Goal: Register for event/course

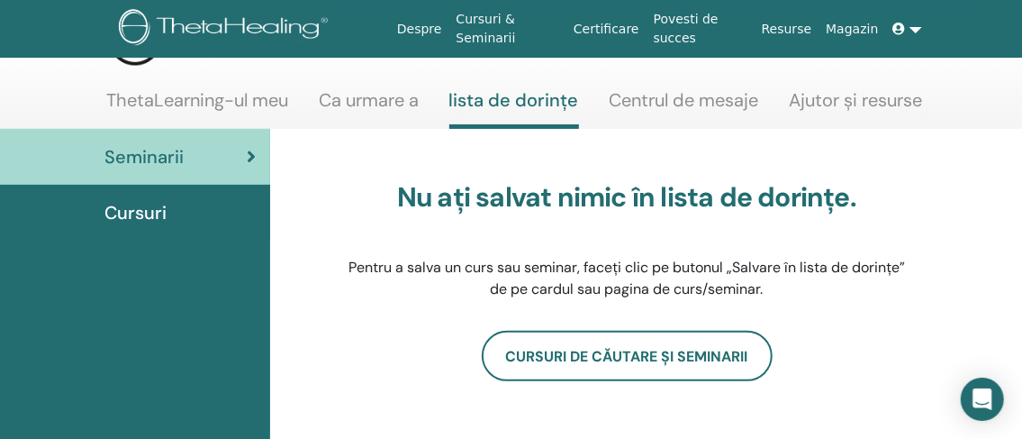
scroll to position [26, 0]
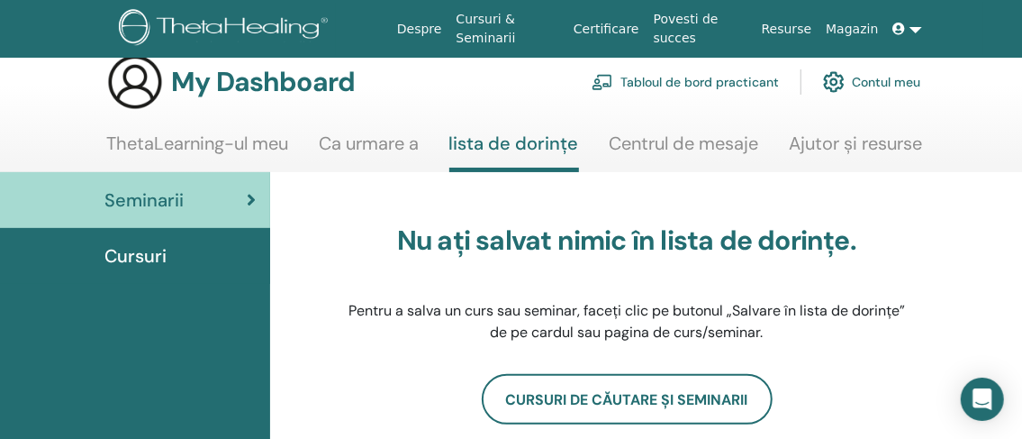
click at [890, 77] on link "Contul meu" at bounding box center [871, 82] width 97 height 40
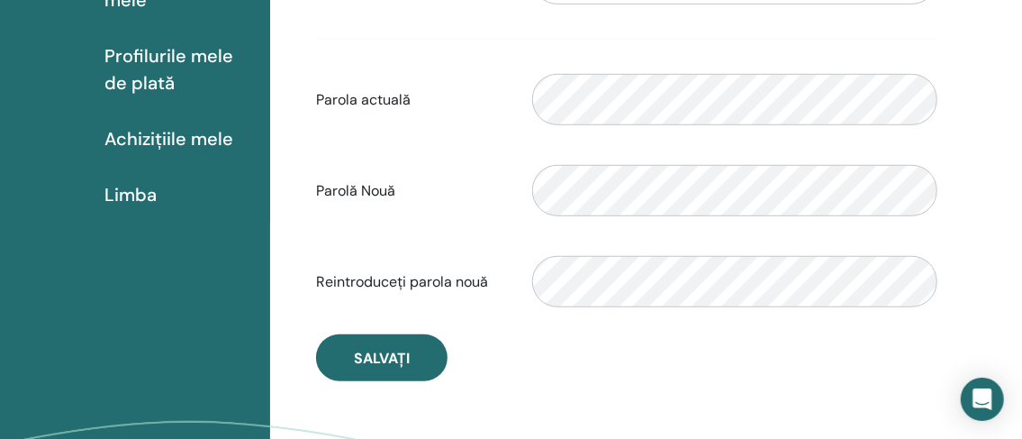
scroll to position [60, 0]
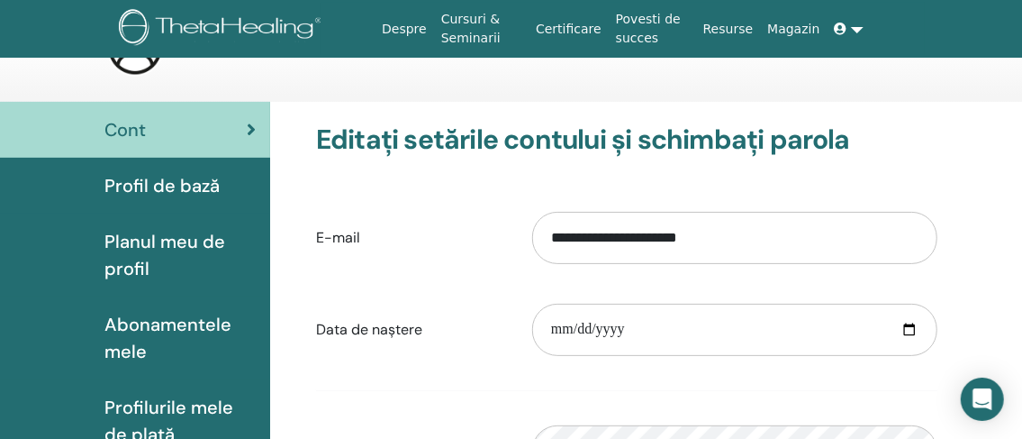
click at [857, 32] on link at bounding box center [849, 29] width 43 height 33
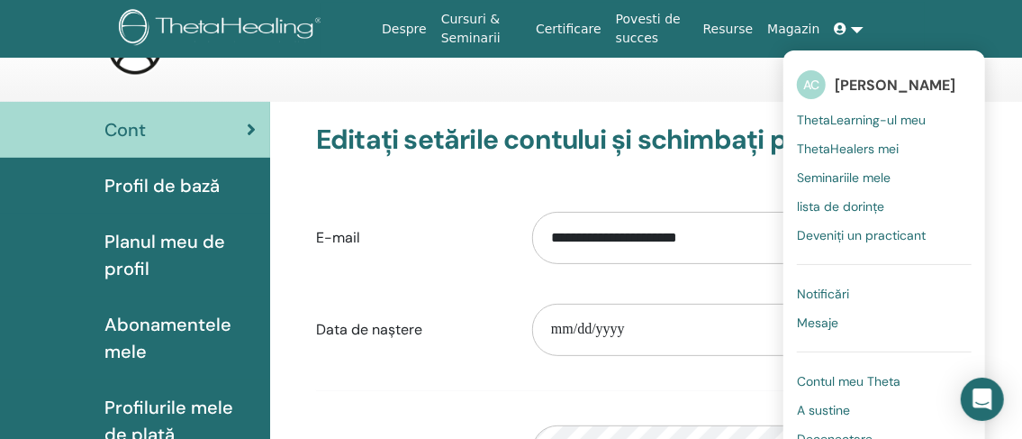
click at [195, 234] on span "Planul meu de profil" at bounding box center [179, 255] width 151 height 54
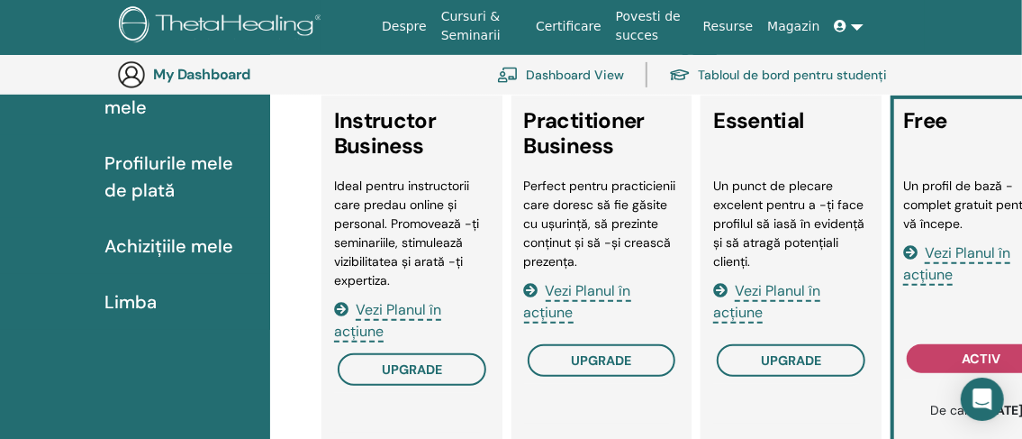
scroll to position [347, 0]
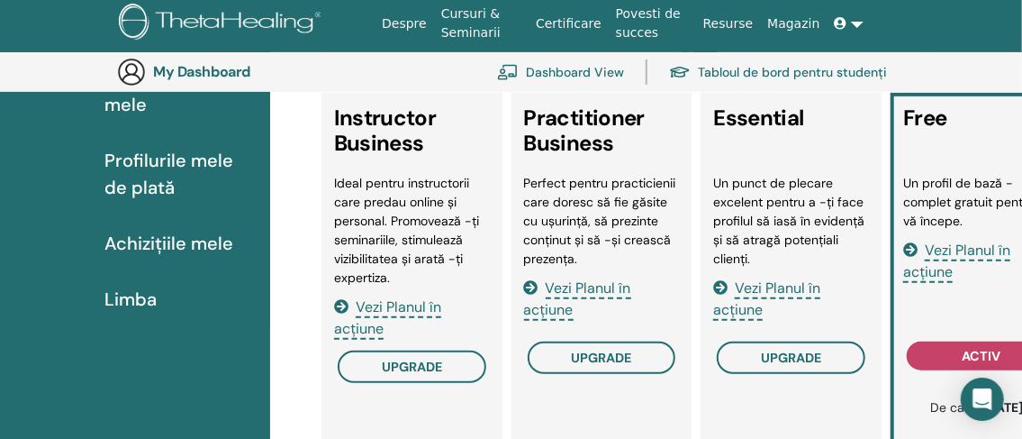
click at [198, 116] on span "Abonamentele mele" at bounding box center [179, 91] width 151 height 54
click at [191, 240] on span "Achizițiile mele" at bounding box center [168, 243] width 129 height 27
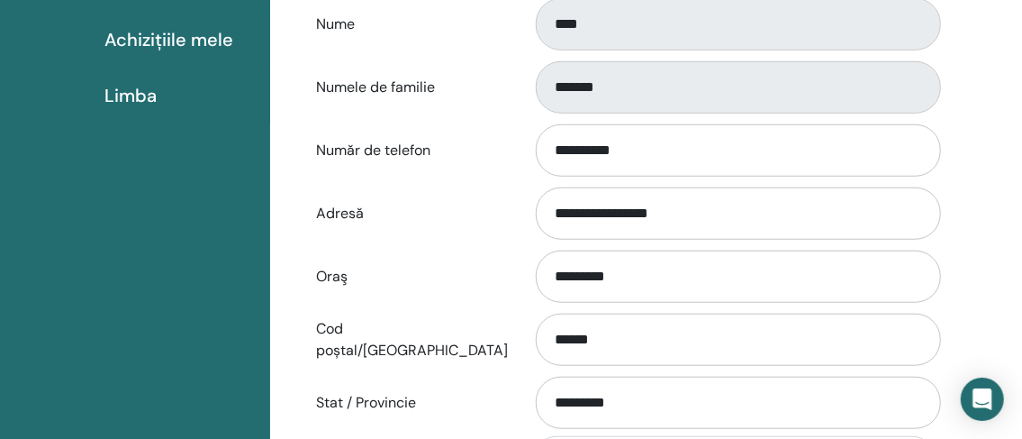
scroll to position [568, 0]
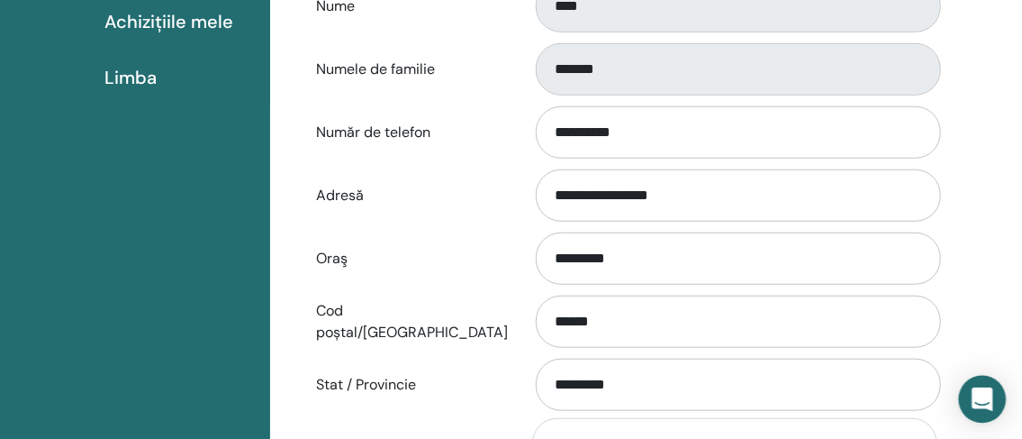
click at [988, 398] on icon "Open Intercom Messenger" at bounding box center [982, 398] width 21 height 23
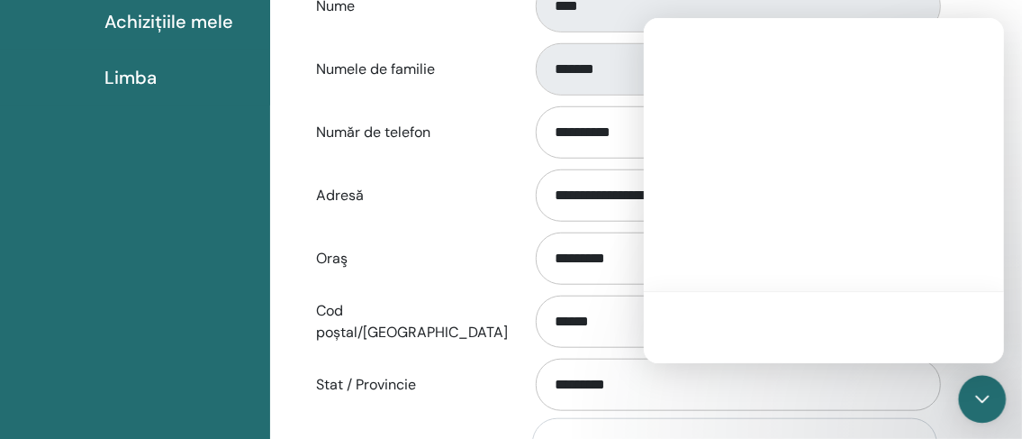
click at [982, 397] on icon "Open Intercom Messenger" at bounding box center [982, 398] width 23 height 23
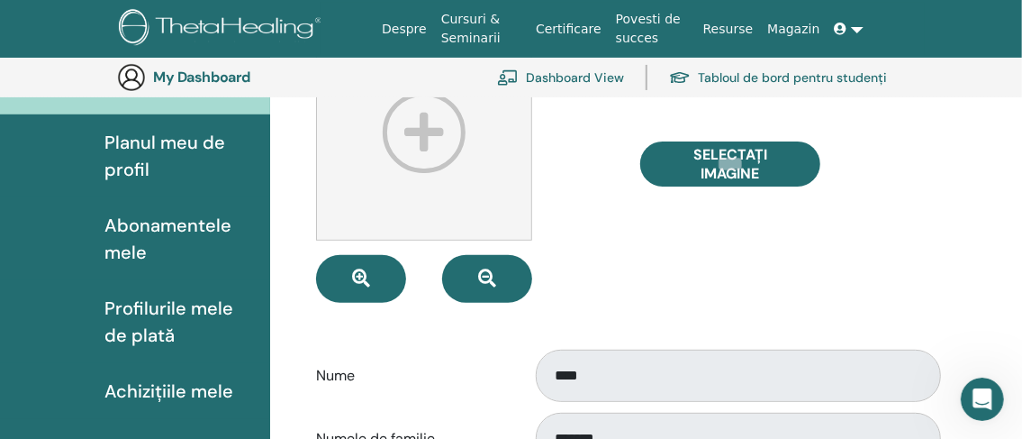
scroll to position [174, 0]
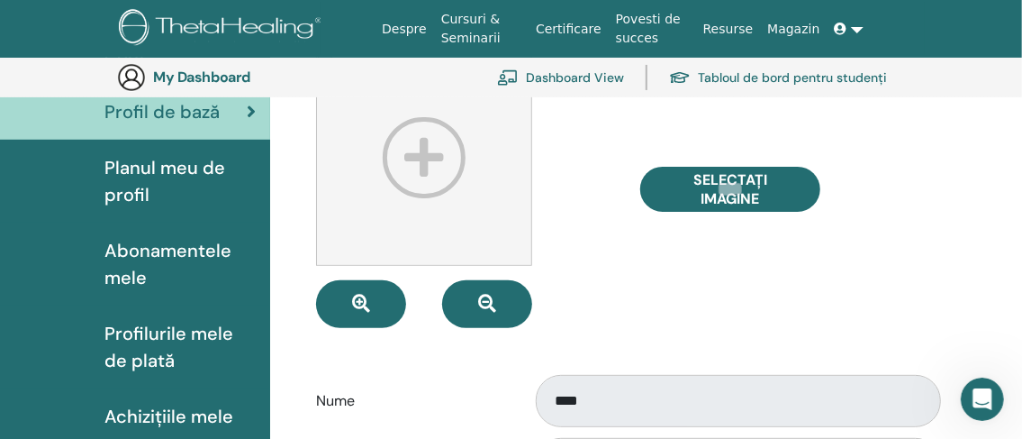
click at [591, 23] on link "Certificare" at bounding box center [569, 29] width 80 height 33
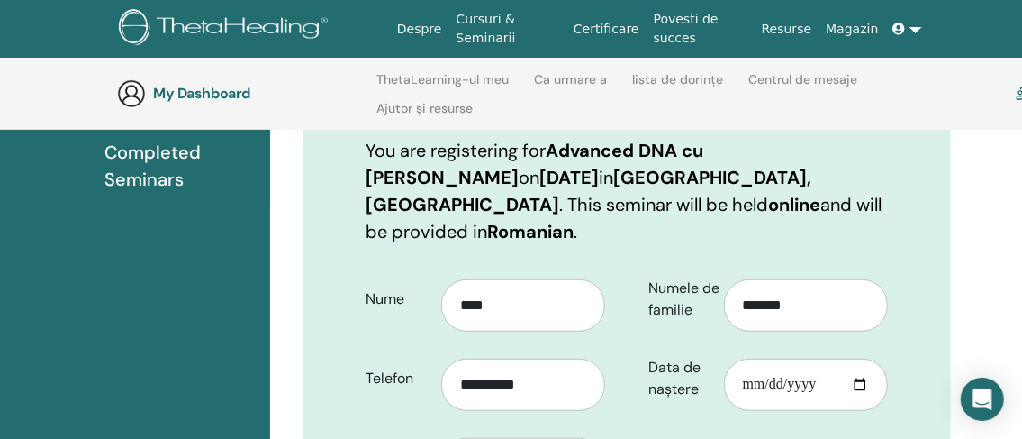
scroll to position [287, 0]
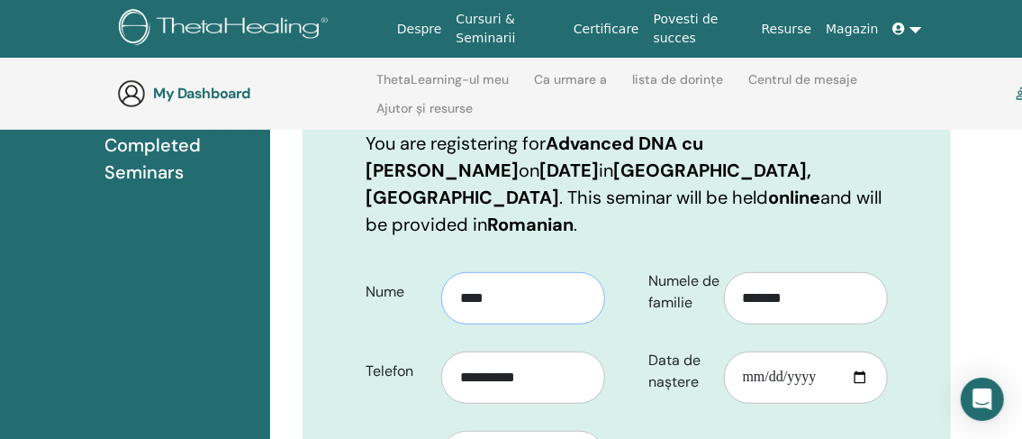
click at [498, 272] on input "****" at bounding box center [523, 298] width 164 height 52
type input "**********"
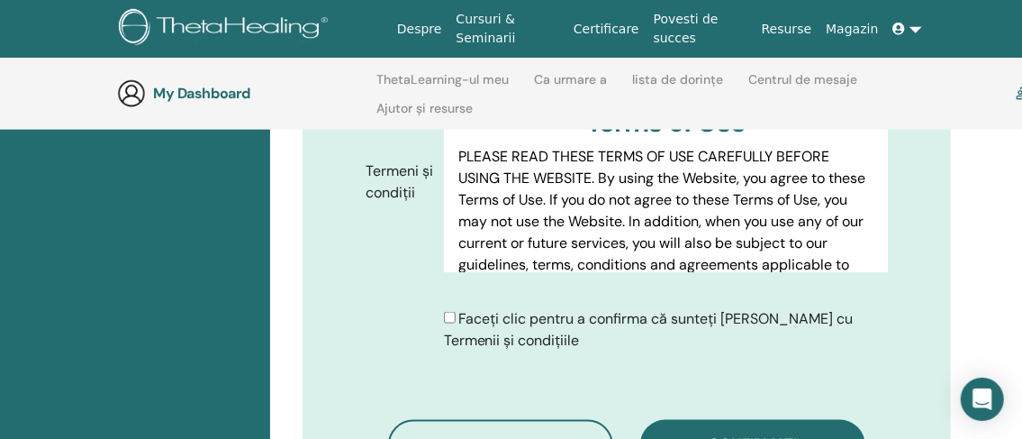
scroll to position [1007, 0]
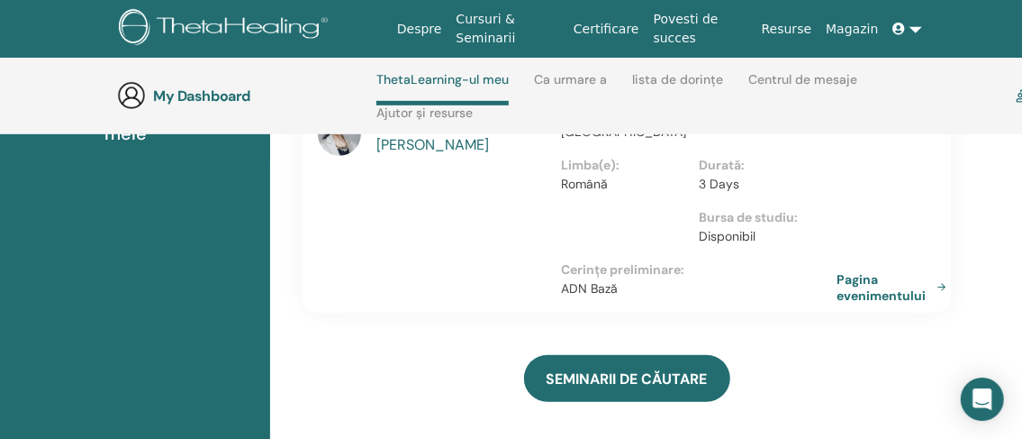
scroll to position [400, 0]
